Goal: Navigation & Orientation: Find specific page/section

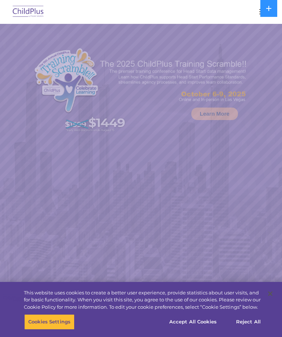
select select "MEDIUM"
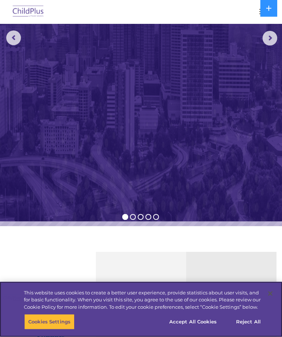
scroll to position [174, 0]
click at [200, 330] on button "Accept All Cookies" at bounding box center [192, 322] width 55 height 15
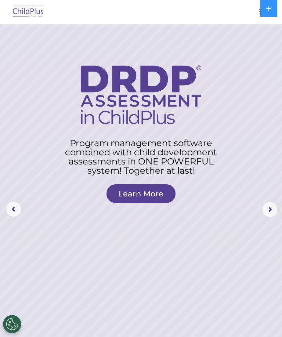
scroll to position [0, 0]
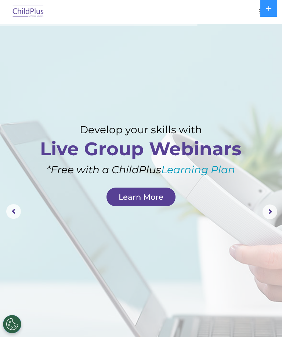
click at [32, 4] on img at bounding box center [28, 11] width 35 height 17
click at [35, 18] on img at bounding box center [28, 11] width 35 height 17
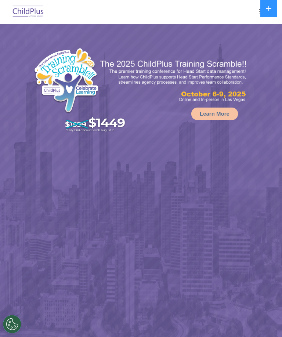
select select "MEDIUM"
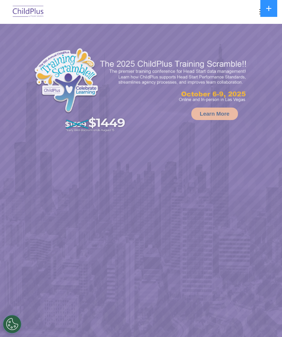
select select "MEDIUM"
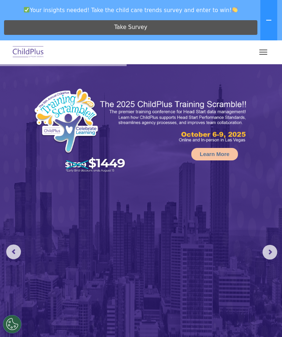
click at [265, 51] on button "button" at bounding box center [263, 52] width 15 height 12
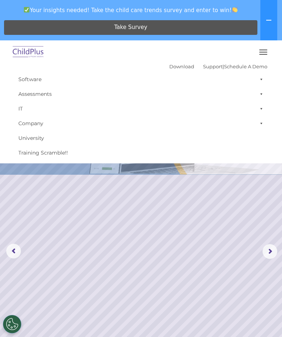
scroll to position [1, 0]
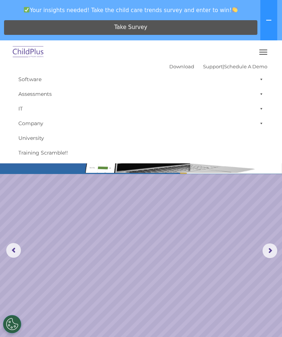
click at [46, 97] on link "Assessments" at bounding box center [141, 94] width 253 height 15
click at [150, 282] on rs-slide "Request a Demo The Future of ChildPlus is Here! Boost your productivity and str…" at bounding box center [141, 251] width 282 height 376
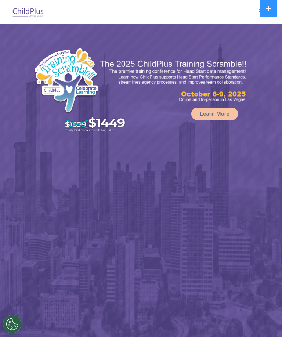
select select "MEDIUM"
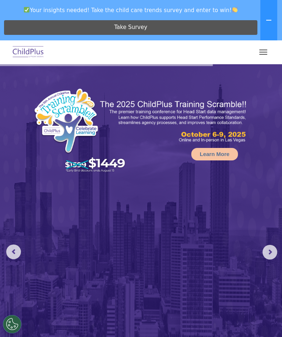
click at [271, 47] on button "button" at bounding box center [263, 52] width 15 height 12
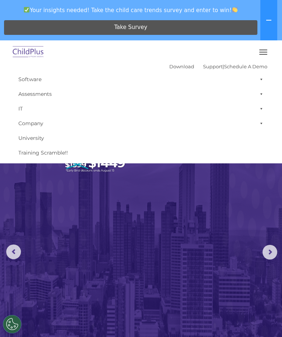
click at [189, 103] on link "IT" at bounding box center [141, 108] width 253 height 15
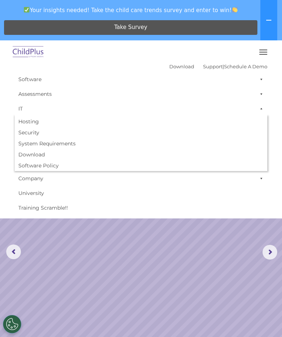
click at [266, 53] on button "button" at bounding box center [263, 52] width 15 height 12
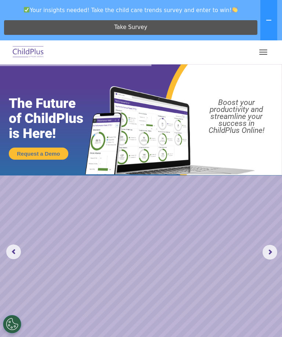
click at [273, 18] on button at bounding box center [269, 20] width 17 height 40
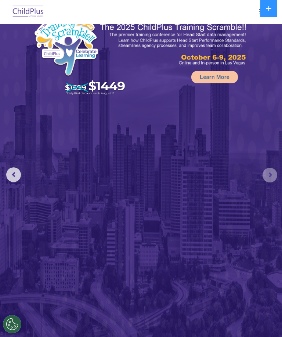
click at [270, 175] on rs-arrow at bounding box center [270, 175] width 15 height 15
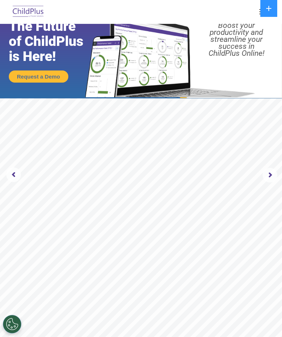
click at [271, 175] on rs-arrow at bounding box center [270, 175] width 15 height 15
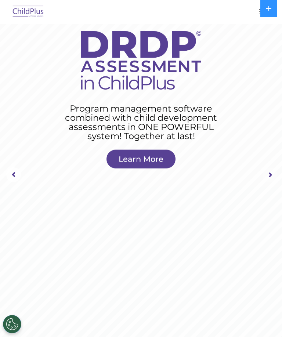
click at [273, 175] on rs-arrow at bounding box center [270, 175] width 15 height 15
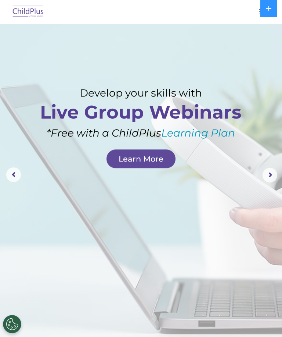
click at [273, 173] on rs-arrow at bounding box center [270, 175] width 15 height 15
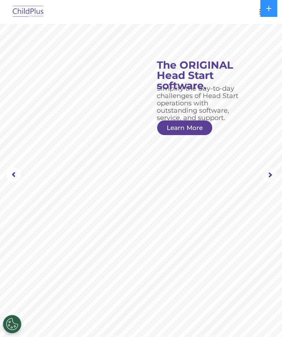
click at [272, 177] on rs-arrow at bounding box center [270, 175] width 15 height 15
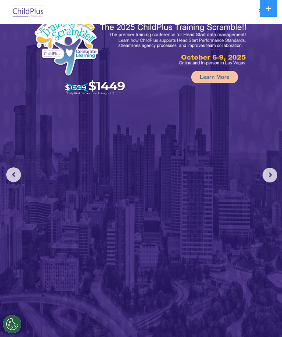
click at [272, 183] on img at bounding box center [141, 172] width 282 height 371
click at [270, 176] on rs-arrow at bounding box center [270, 175] width 15 height 15
